Goal: Check status: Check status

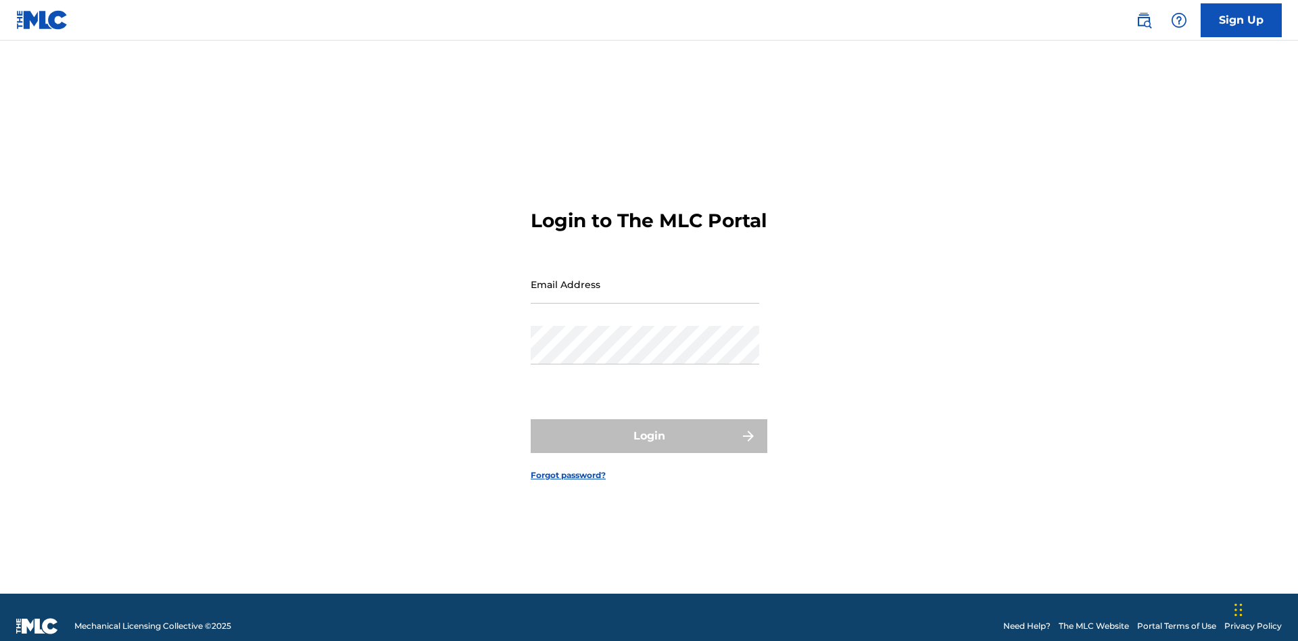
scroll to position [18, 0]
click at [645, 278] on input "Email Address" at bounding box center [645, 284] width 228 height 39
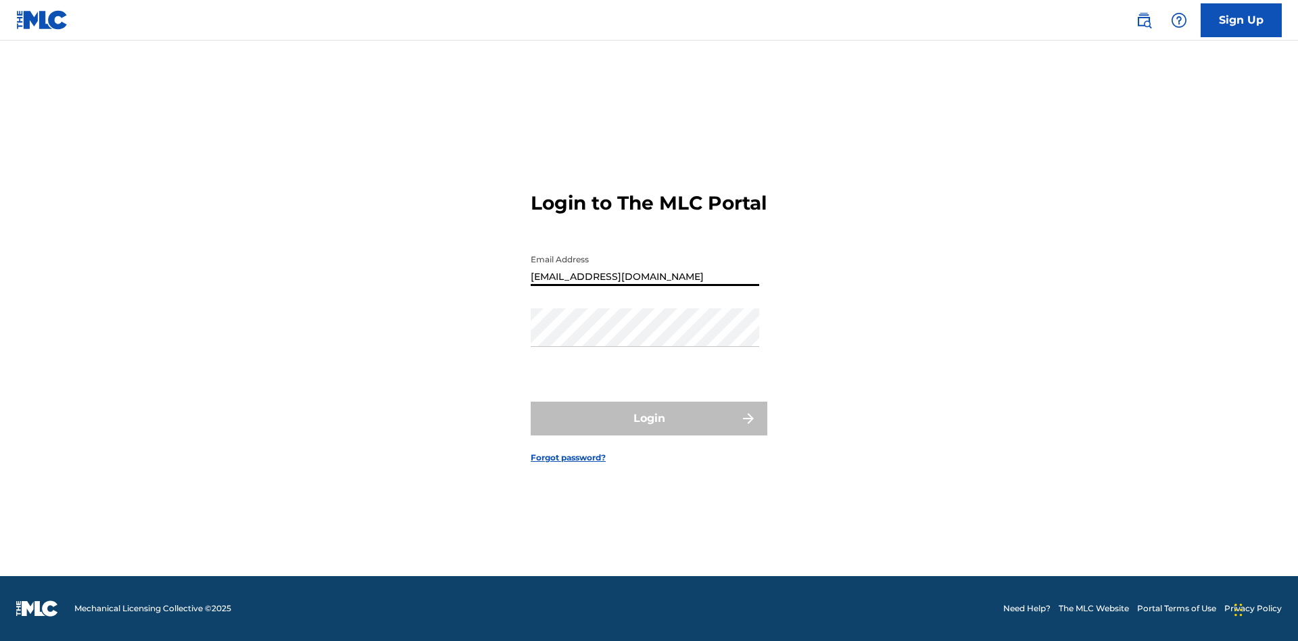
type input "Duke.McTesterson@gmail.com"
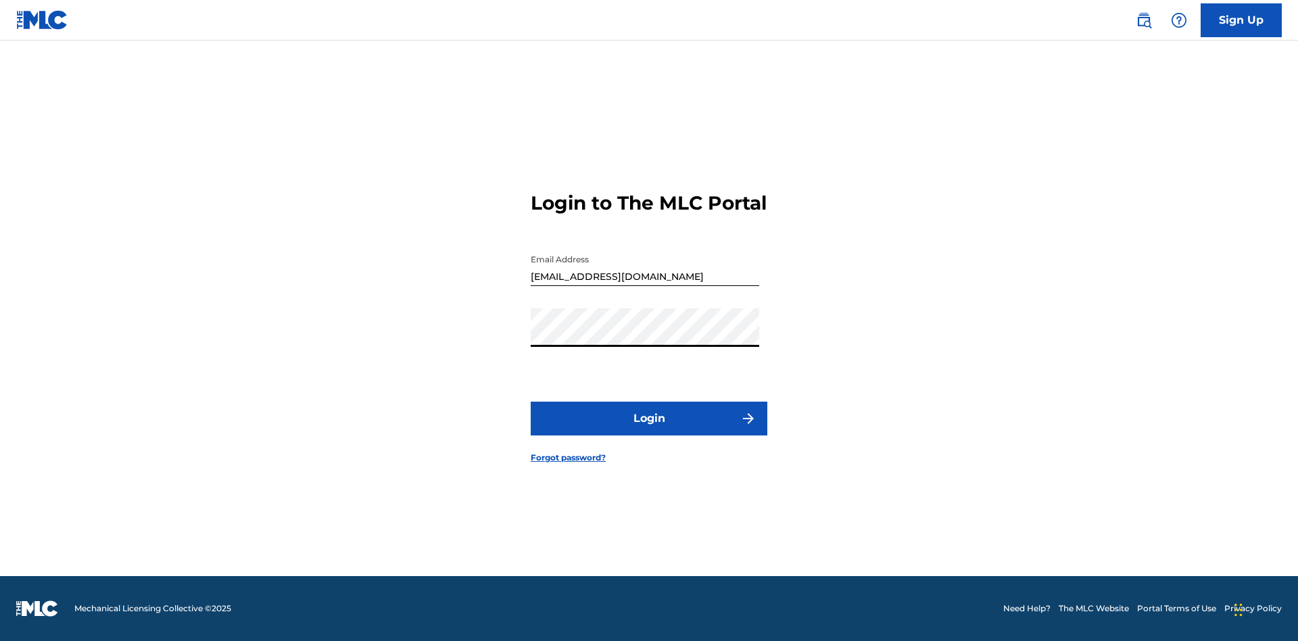
click at [649, 430] on button "Login" at bounding box center [649, 419] width 237 height 34
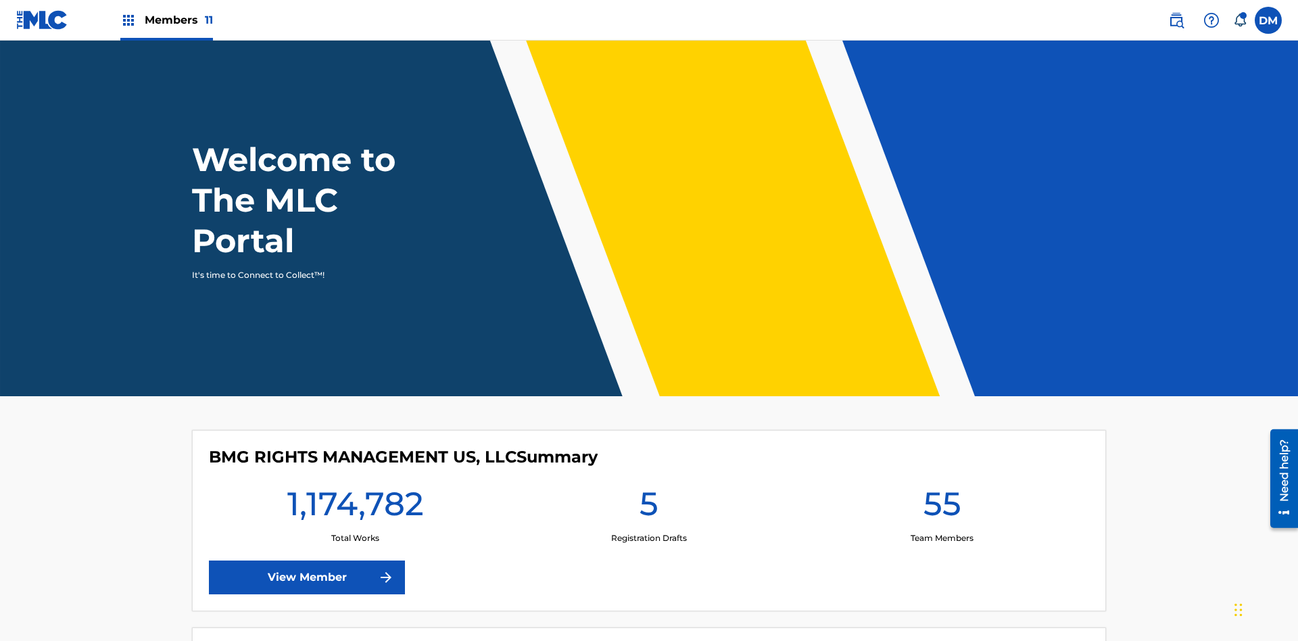
scroll to position [58, 0]
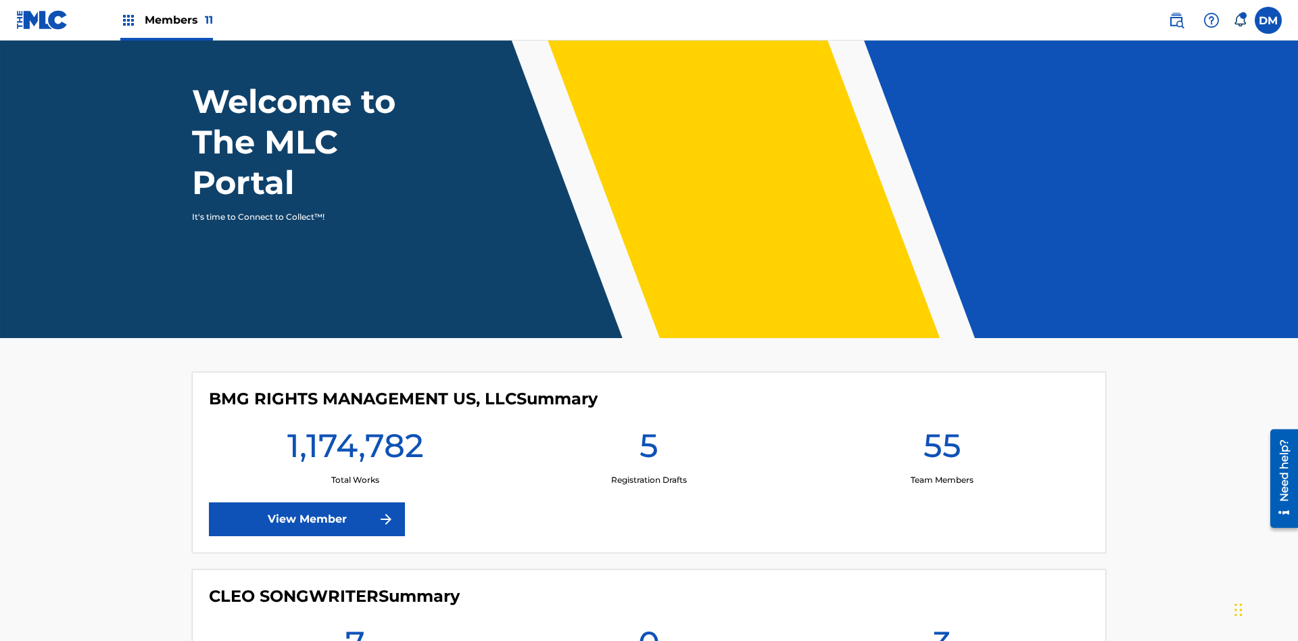
click at [166, 20] on span "Members 11" at bounding box center [179, 20] width 68 height 16
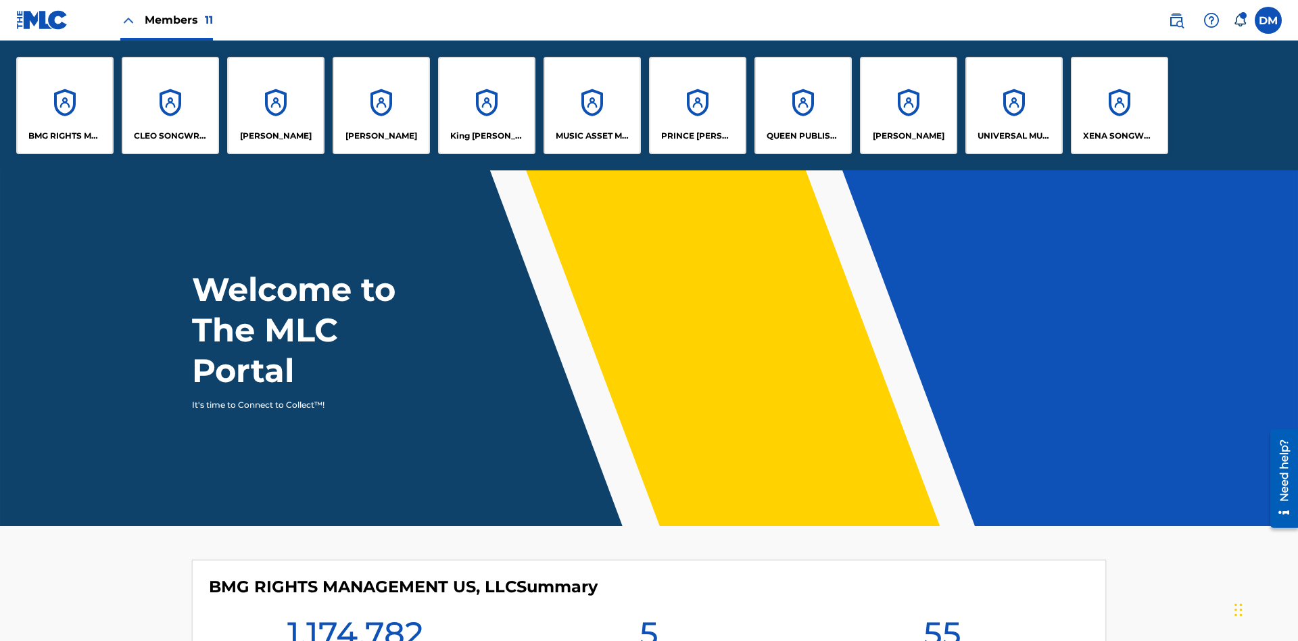
click at [1013, 136] on p "UNIVERSAL MUSIC PUB GROUP" at bounding box center [1014, 136] width 74 height 12
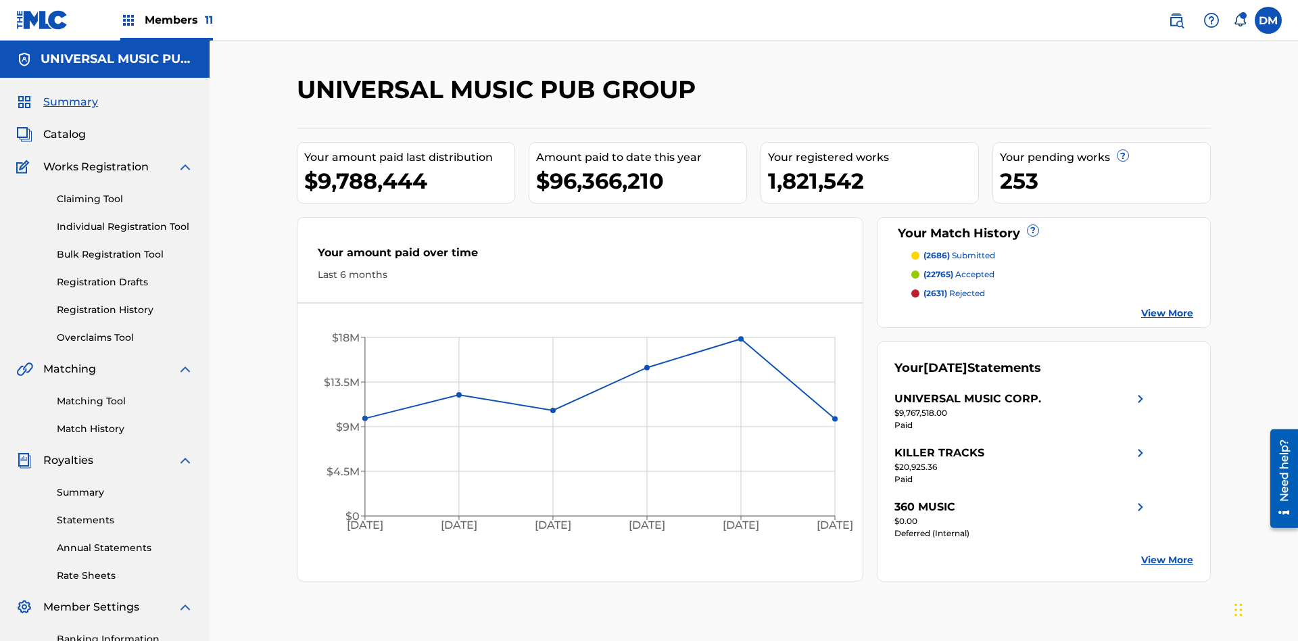
click at [125, 485] on link "Summary" at bounding box center [125, 492] width 137 height 14
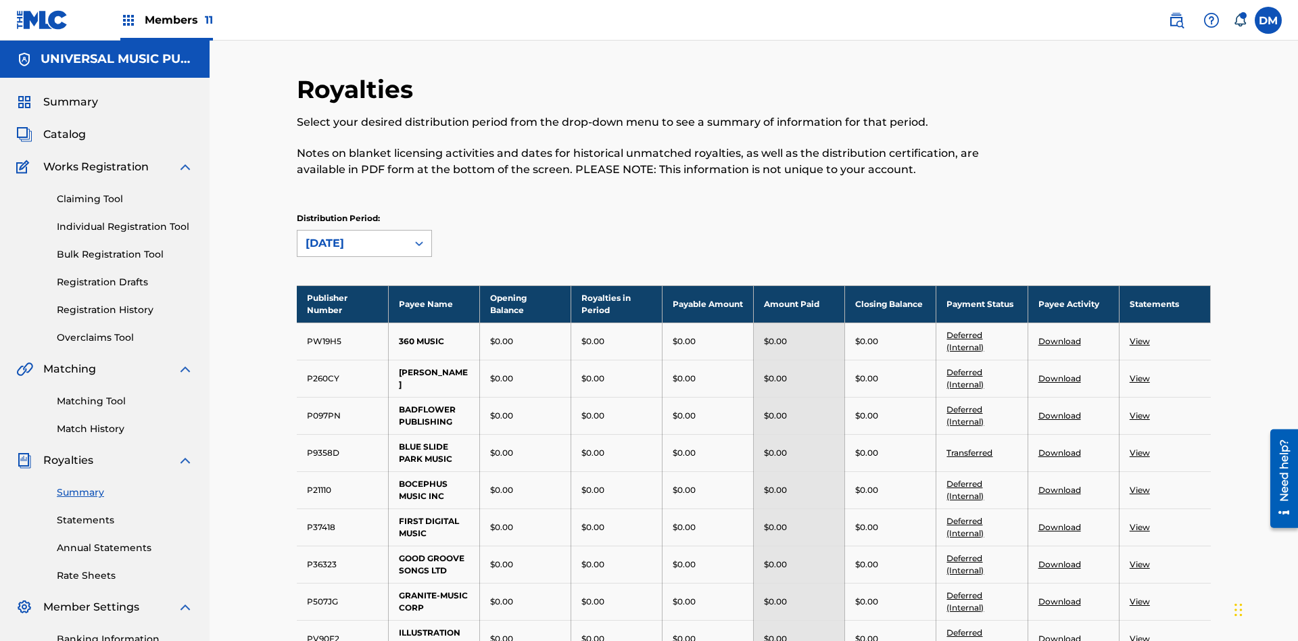
click at [352, 235] on div "August 2025" at bounding box center [352, 243] width 93 height 16
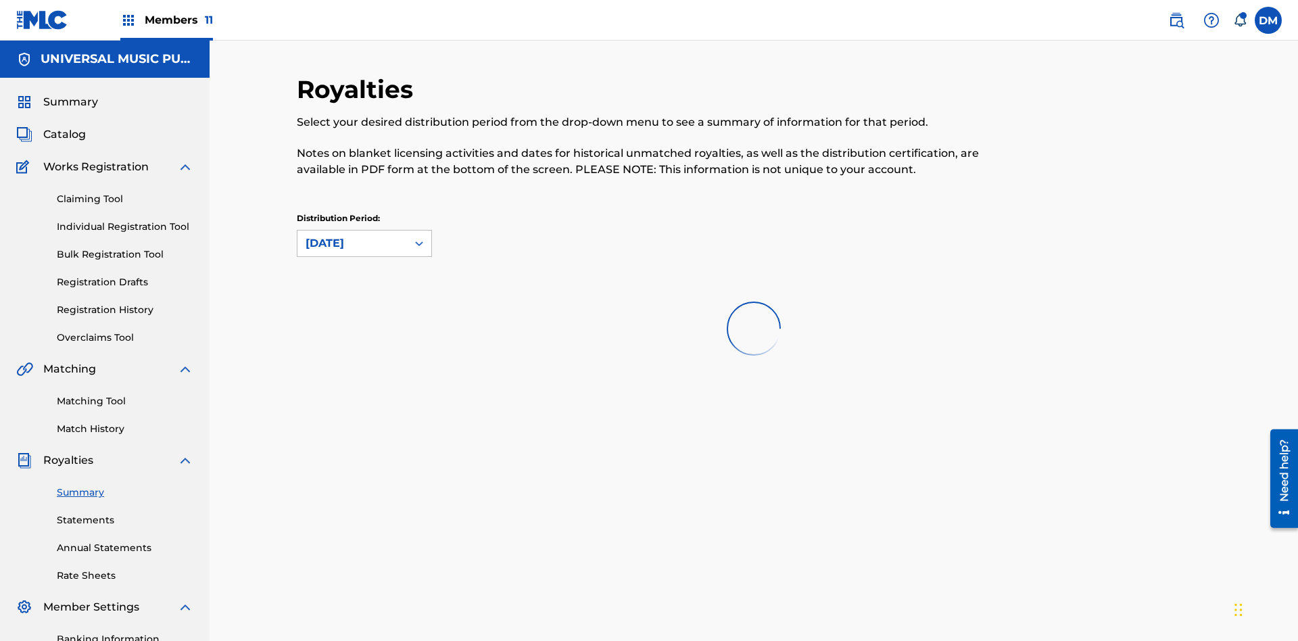
click at [352, 235] on div "April 2024" at bounding box center [352, 243] width 93 height 16
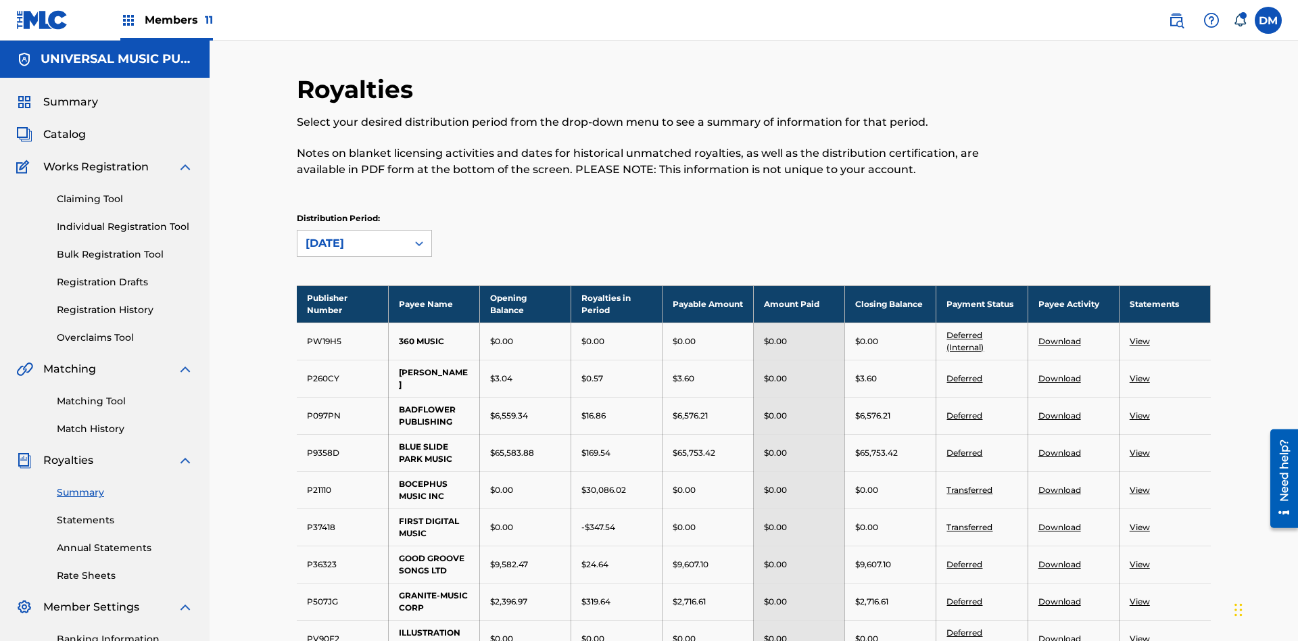
click at [352, 235] on div "April 2024" at bounding box center [352, 243] width 93 height 16
